Goal: Information Seeking & Learning: Learn about a topic

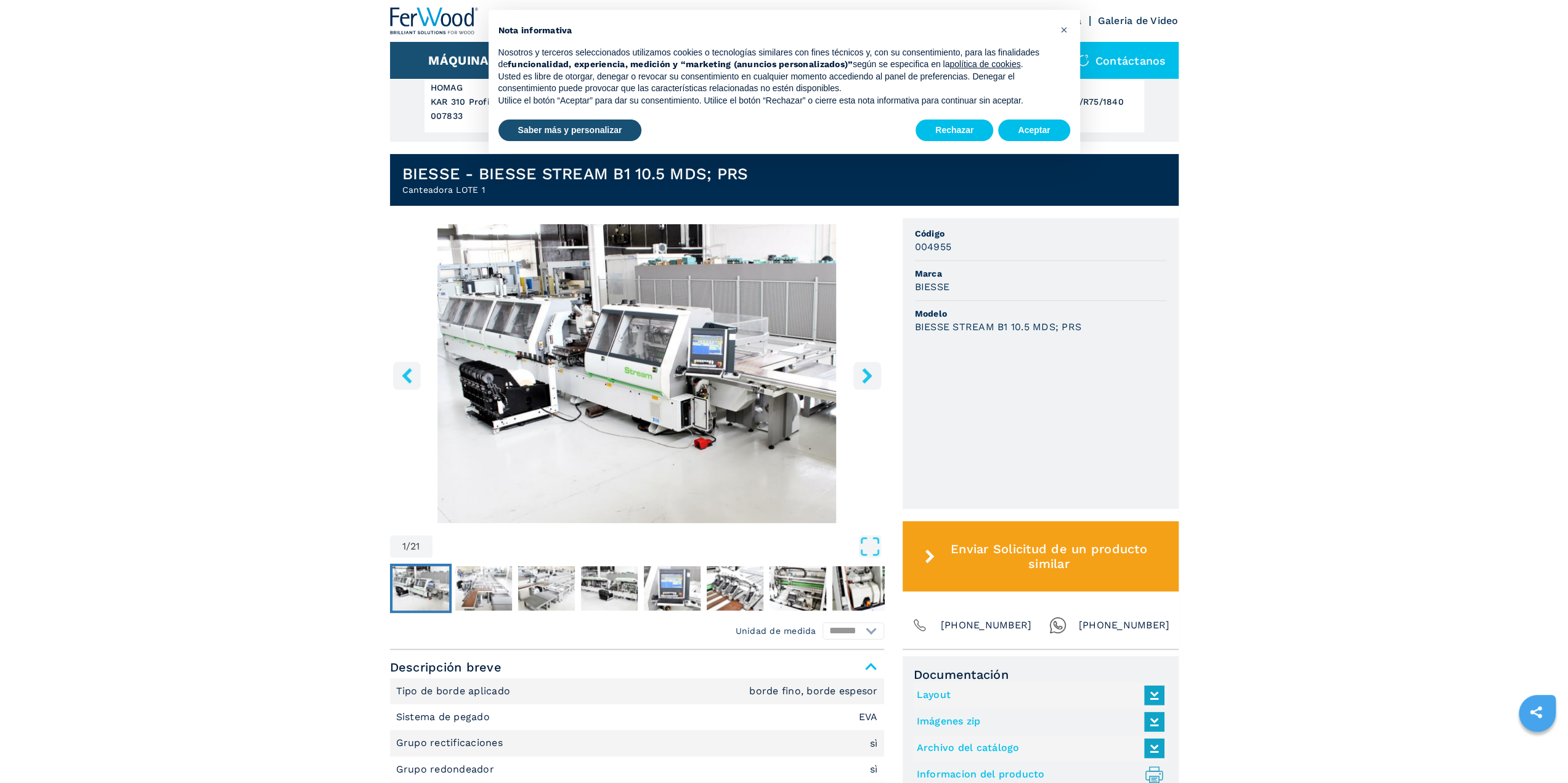
scroll to position [247, 0]
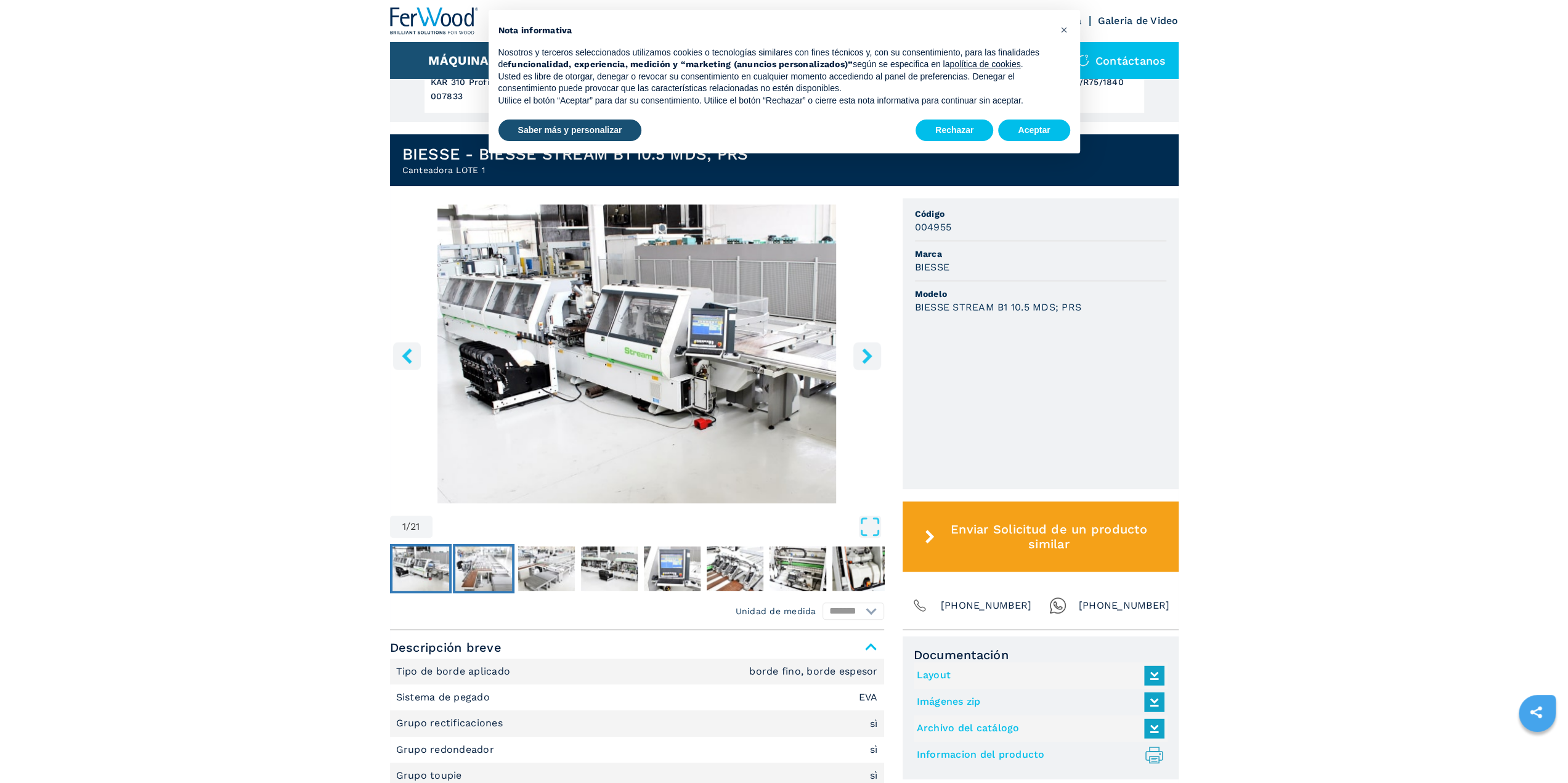
click at [472, 560] on img "Go to Slide 2" at bounding box center [483, 569] width 56 height 45
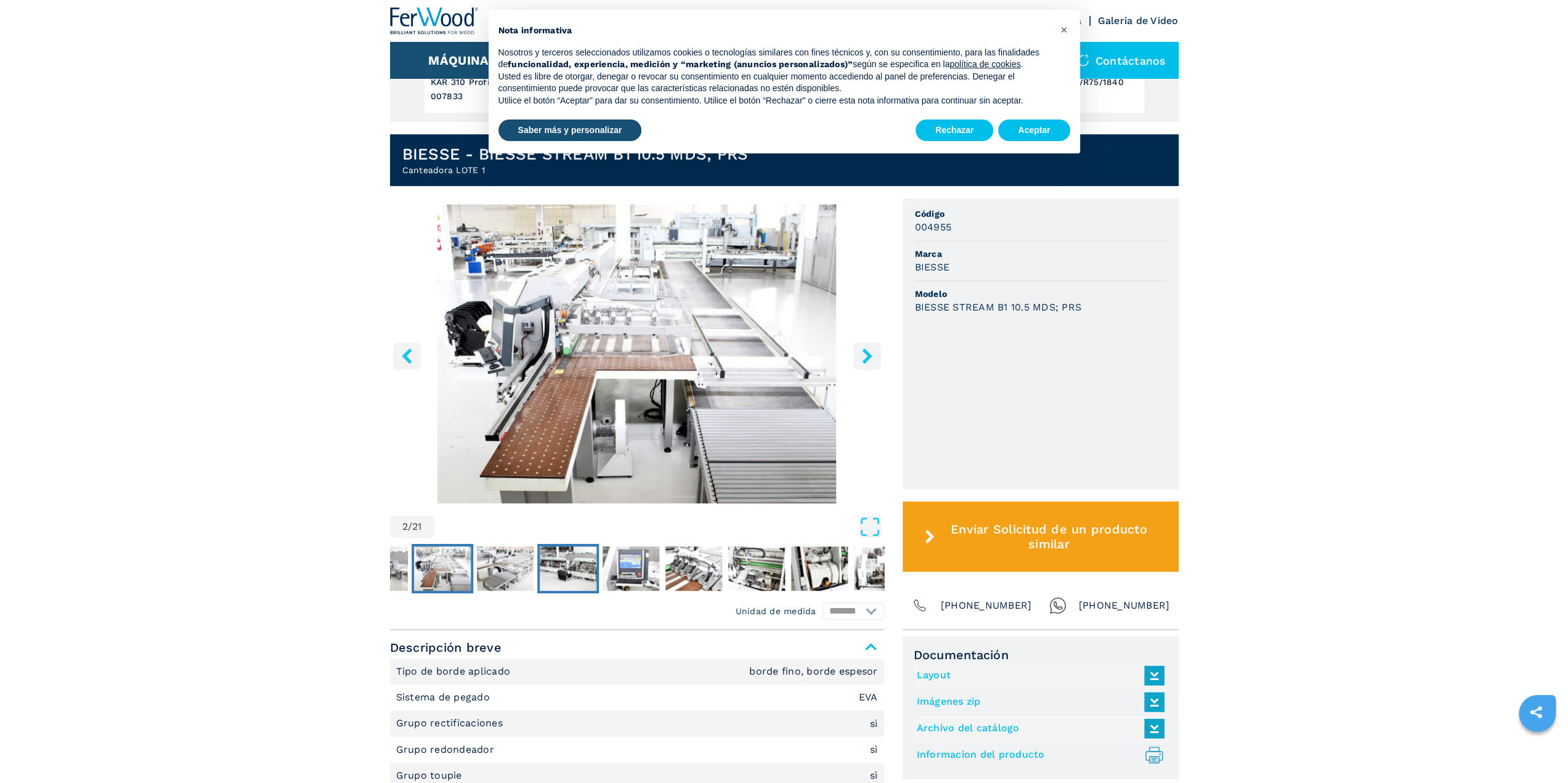
click at [548, 566] on img "Go to Slide 4" at bounding box center [568, 569] width 56 height 45
click at [584, 571] on img "Go to Slide 4" at bounding box center [568, 569] width 56 height 45
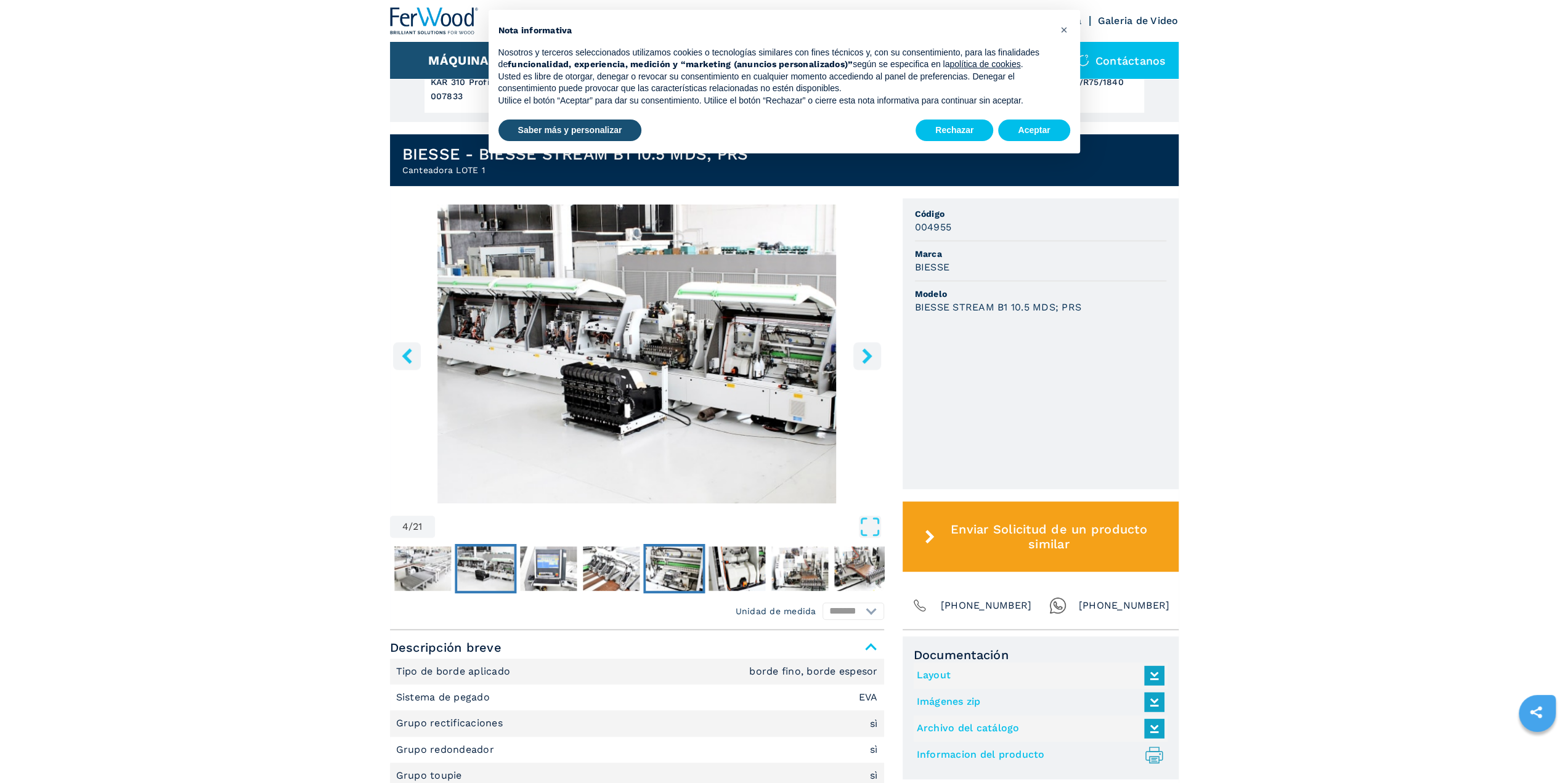
click at [654, 577] on img "Go to Slide 7" at bounding box center [674, 569] width 56 height 45
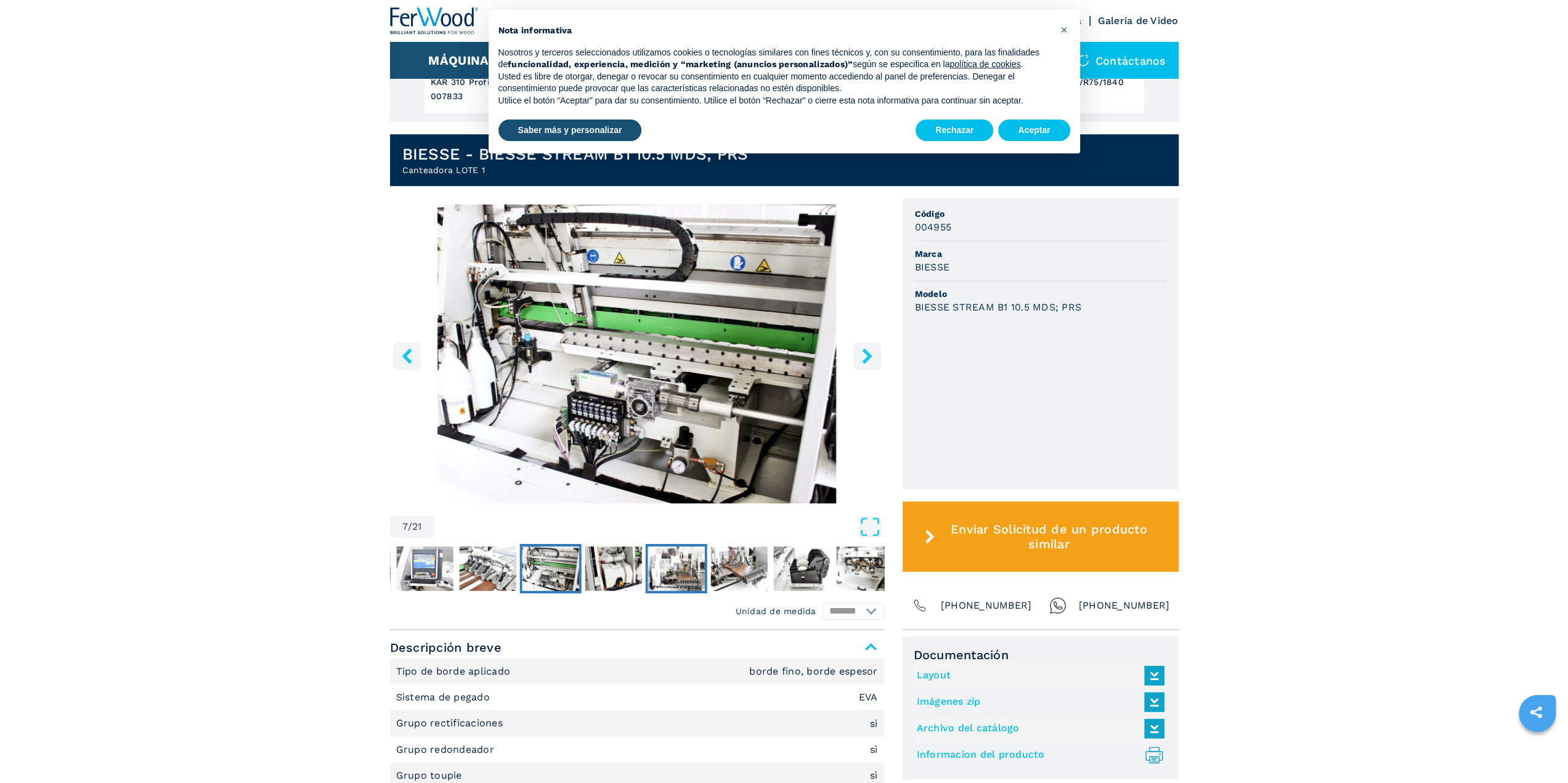
click at [697, 573] on img "Go to Slide 9" at bounding box center [676, 569] width 56 height 45
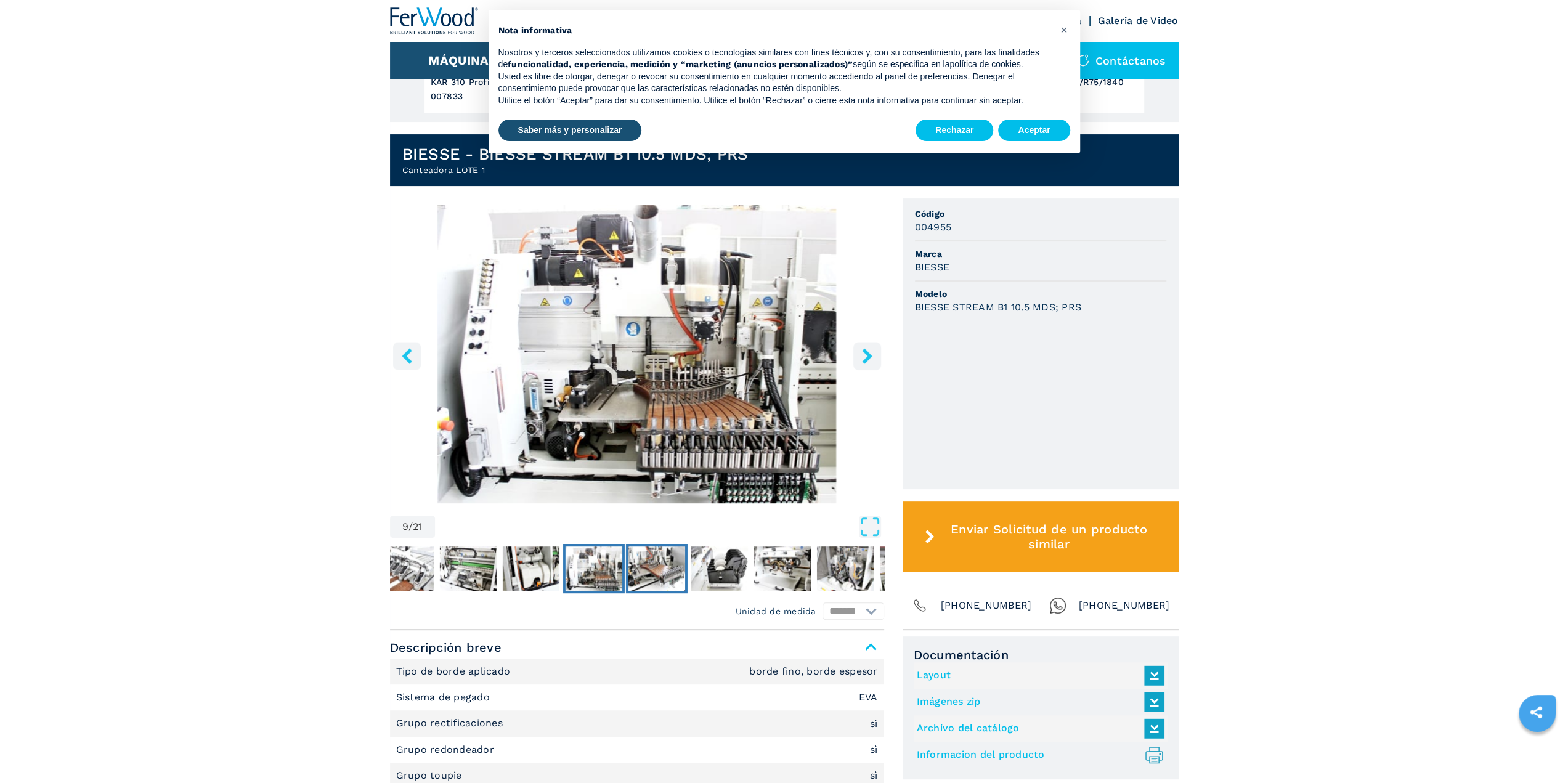
click at [659, 561] on img "Go to Slide 10" at bounding box center [655, 569] width 56 height 45
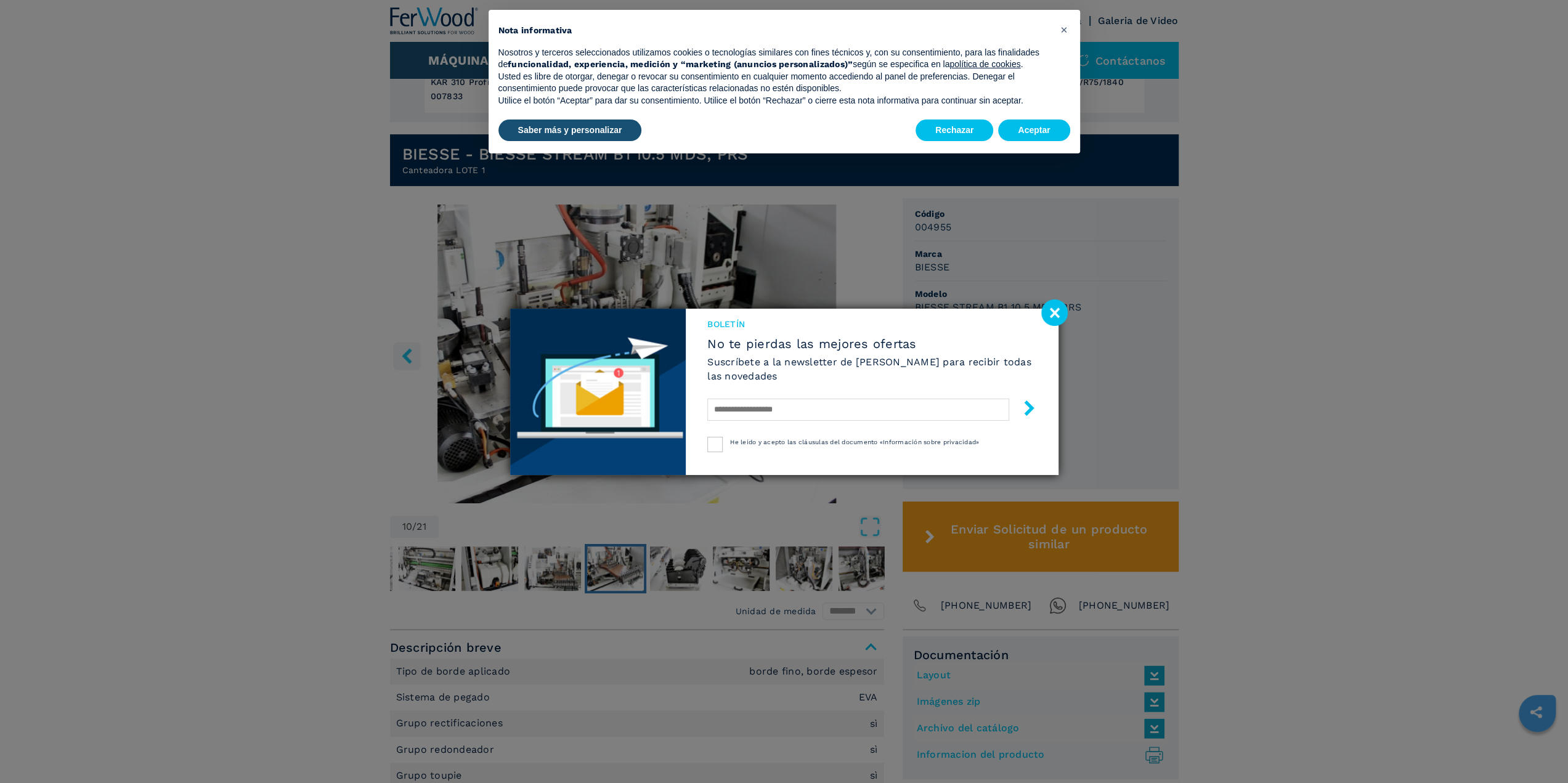
click at [1049, 307] on image at bounding box center [1055, 313] width 26 height 26
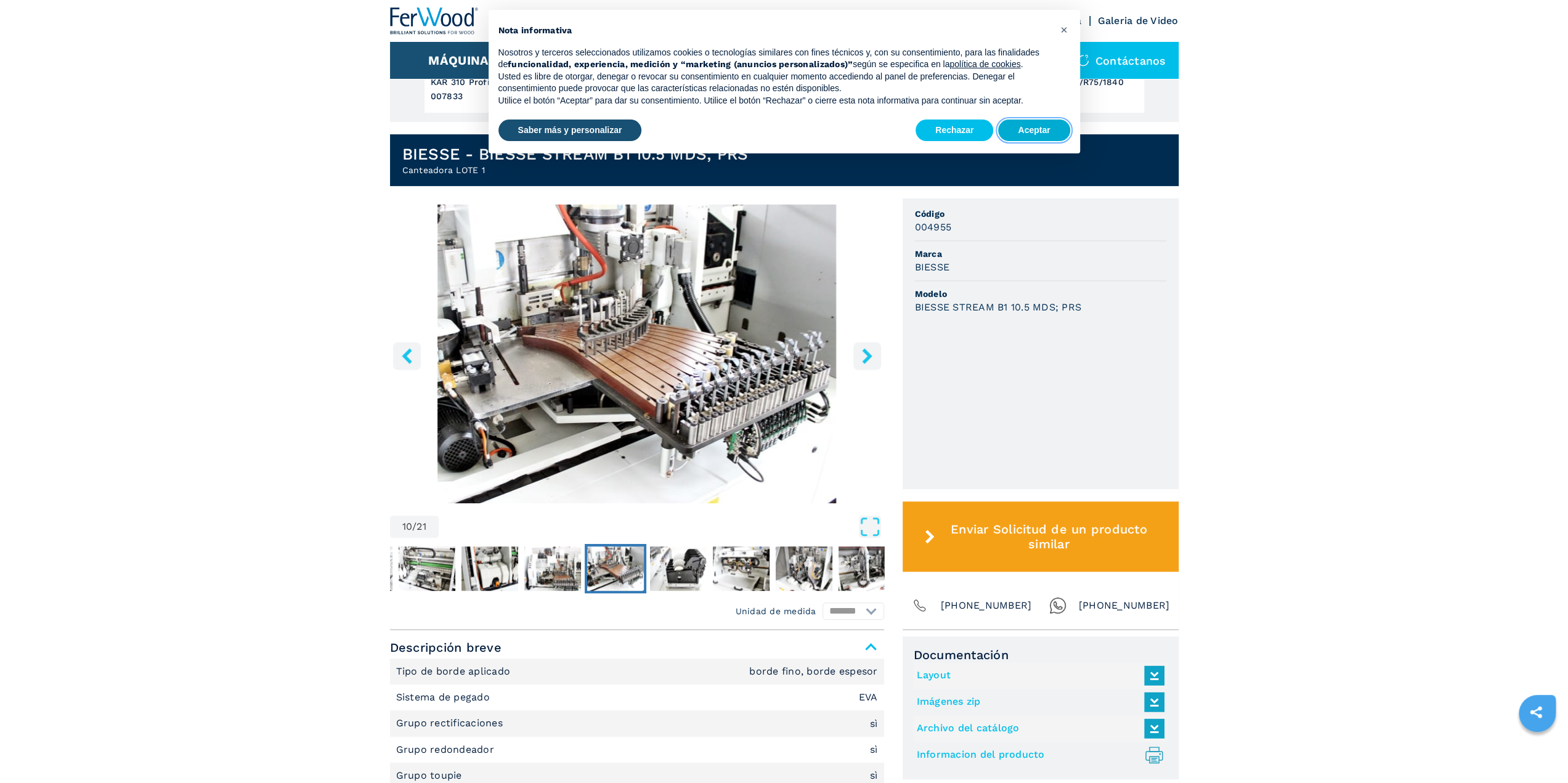
click at [1043, 125] on button "Aceptar" at bounding box center [1034, 131] width 72 height 22
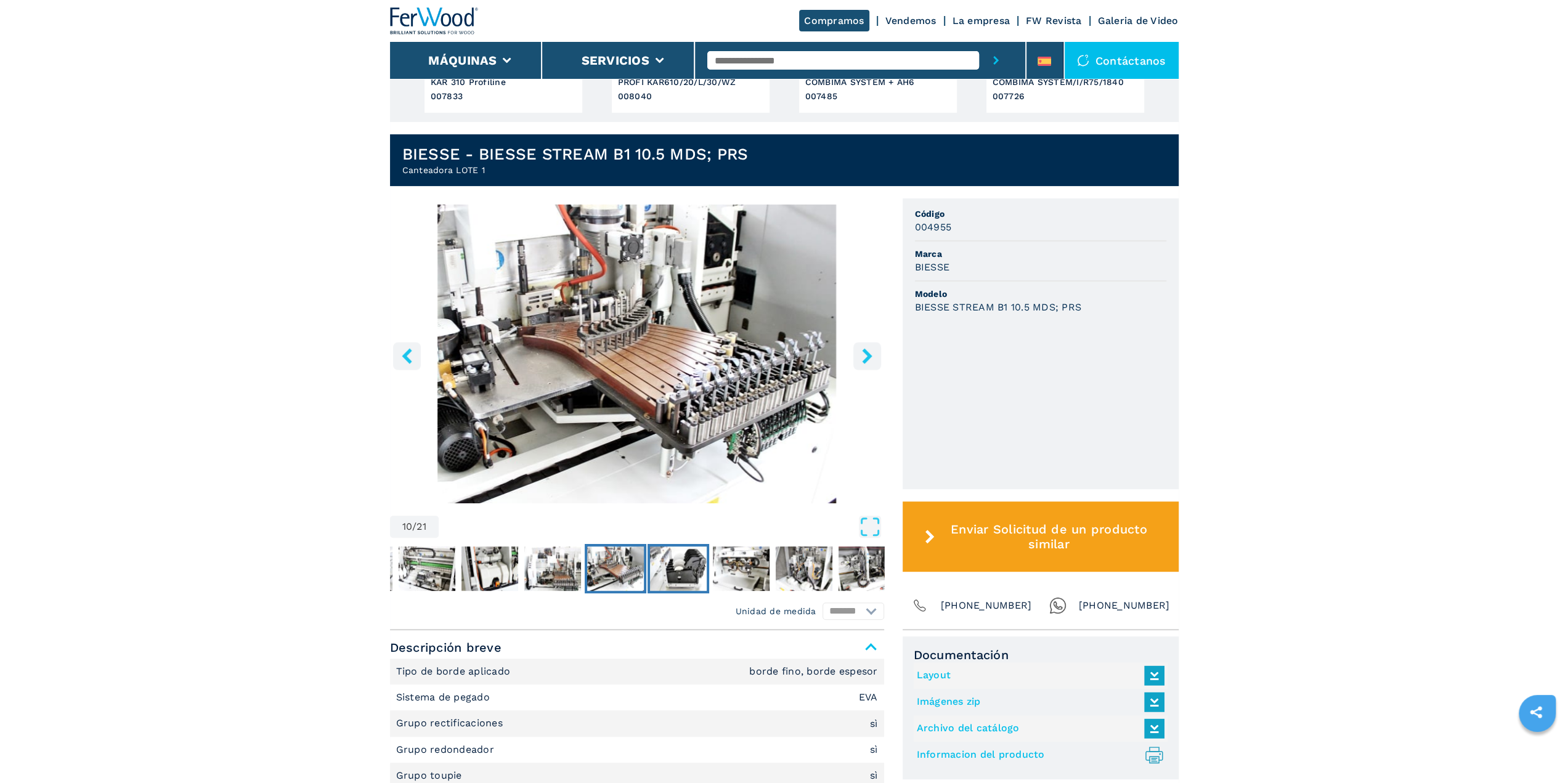
click at [694, 556] on img "Go to Slide 11" at bounding box center [677, 569] width 56 height 45
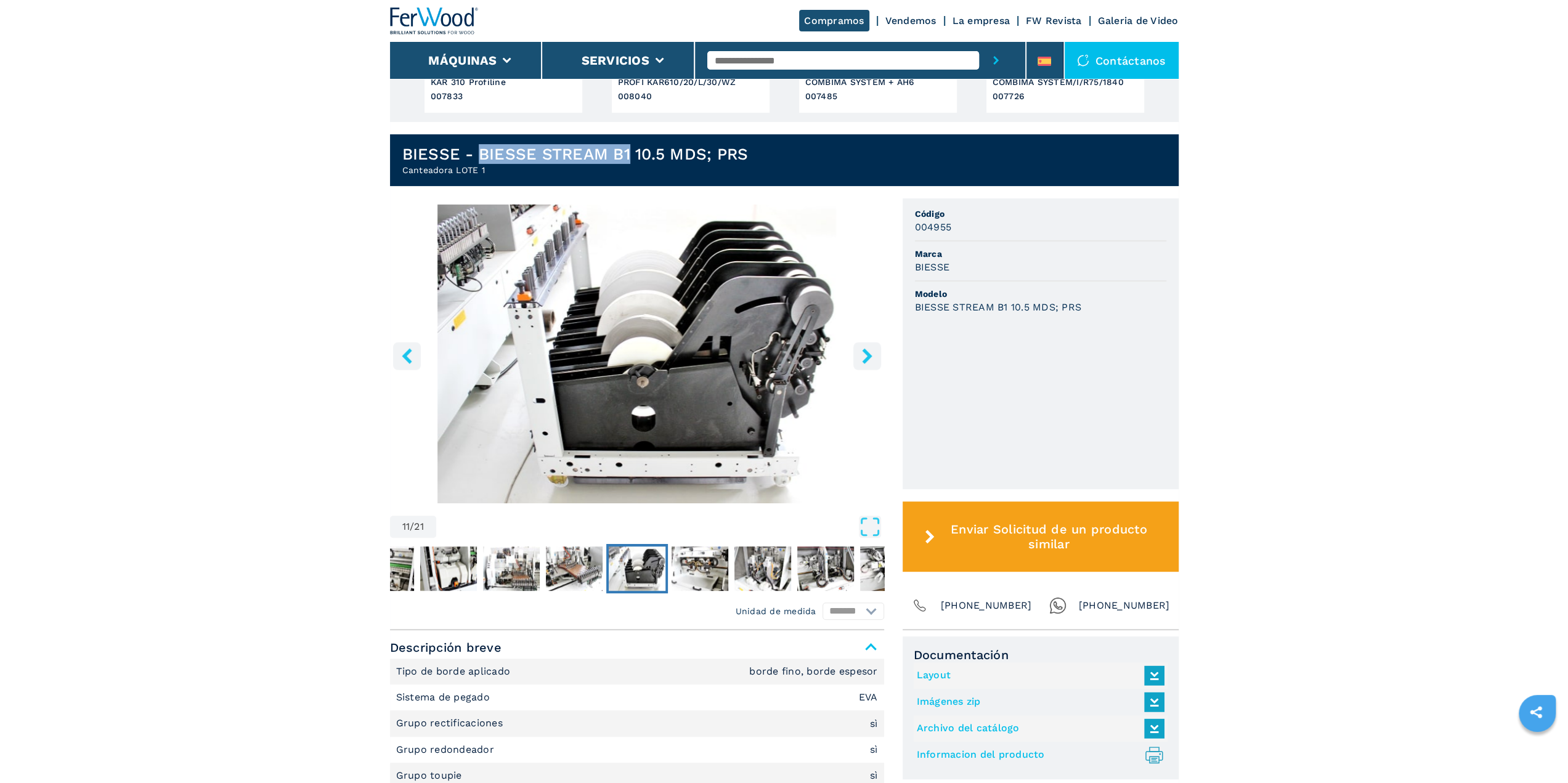
drag, startPoint x: 478, startPoint y: 152, endPoint x: 628, endPoint y: 146, distance: 150.1
click at [628, 146] on h1 "BIESSE - BIESSE STREAM B1 10.5 MDS; PRS" at bounding box center [575, 154] width 346 height 20
copy h1 "BIESSE STREAM B1"
